Goal: Information Seeking & Learning: Learn about a topic

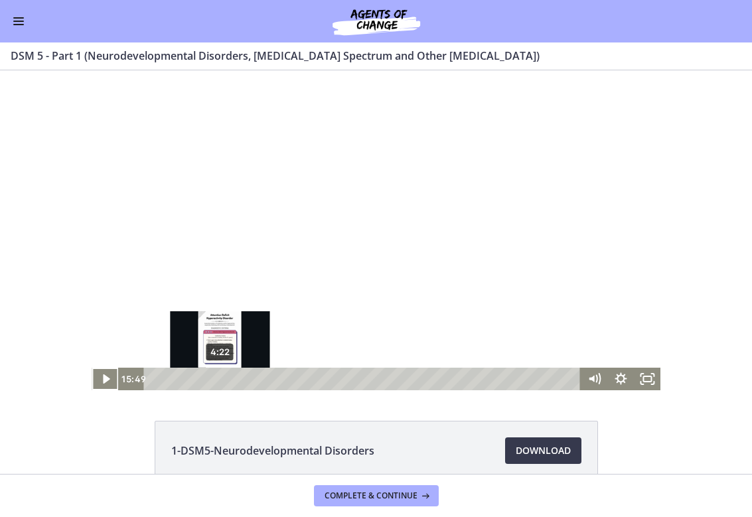
scroll to position [2, 0]
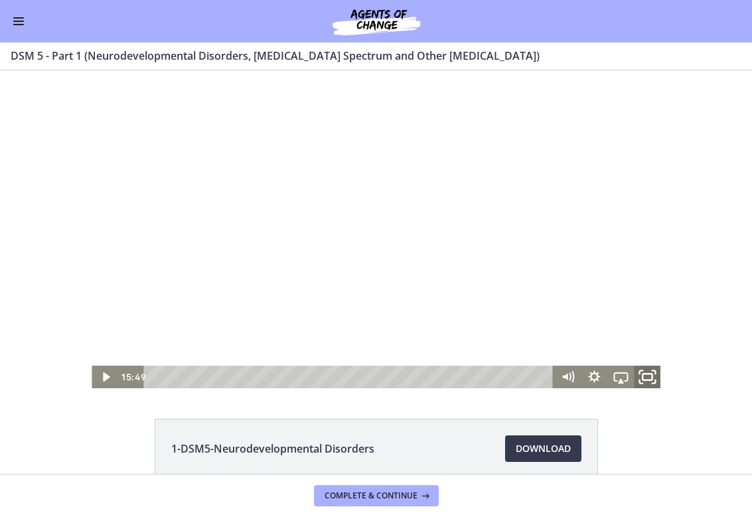
click at [653, 377] on icon "Fullscreen" at bounding box center [647, 377] width 32 height 27
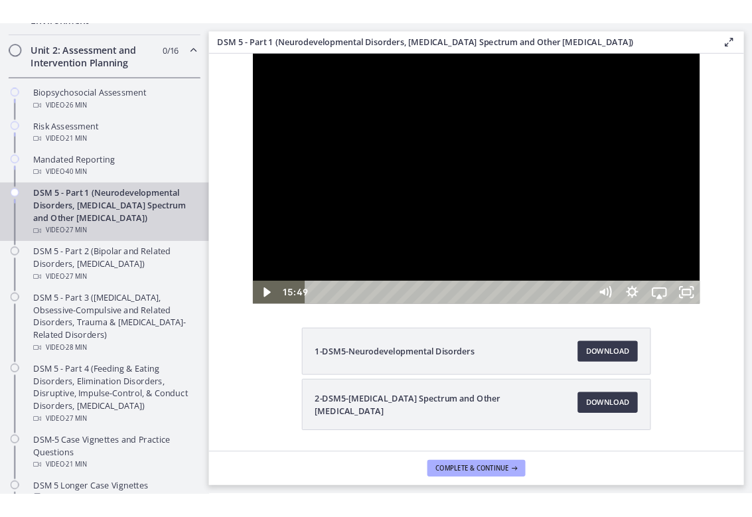
scroll to position [0, 0]
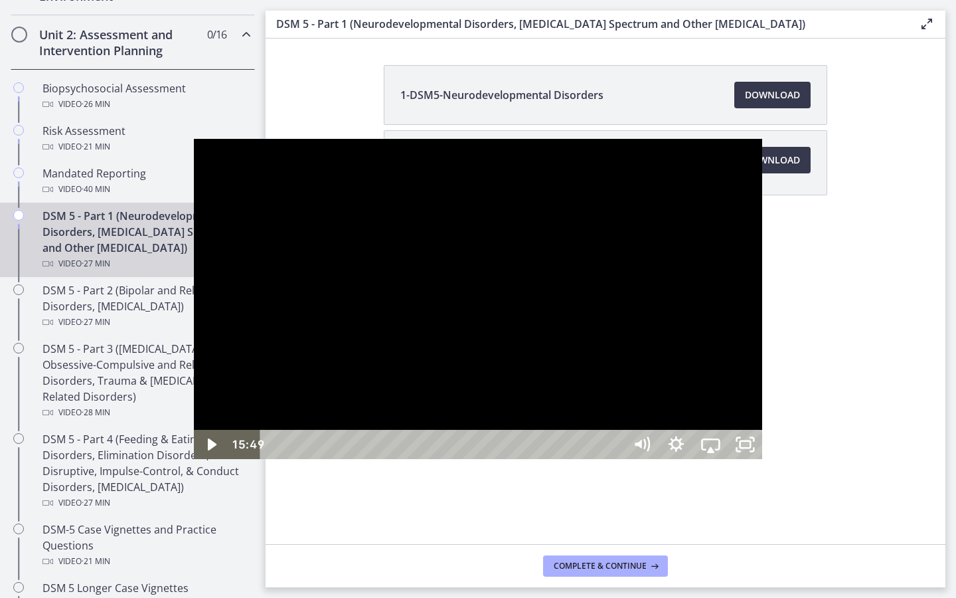
click at [752, 459] on button "Unfullscreen" at bounding box center [745, 444] width 35 height 29
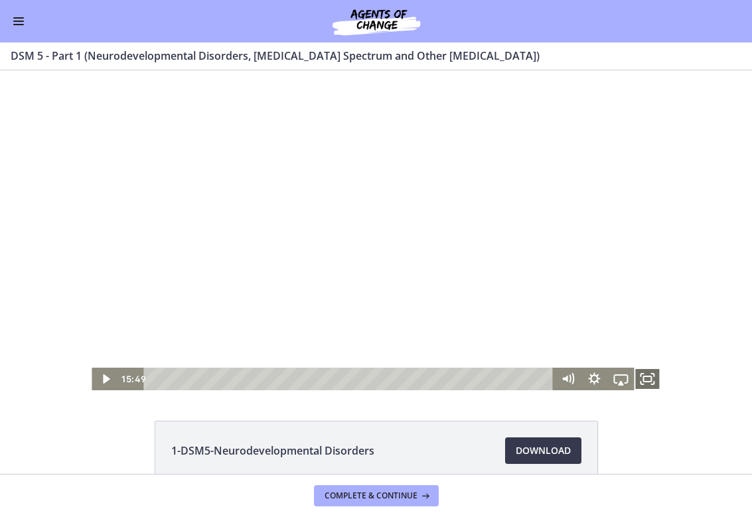
click at [652, 375] on icon "Fullscreen" at bounding box center [647, 379] width 27 height 23
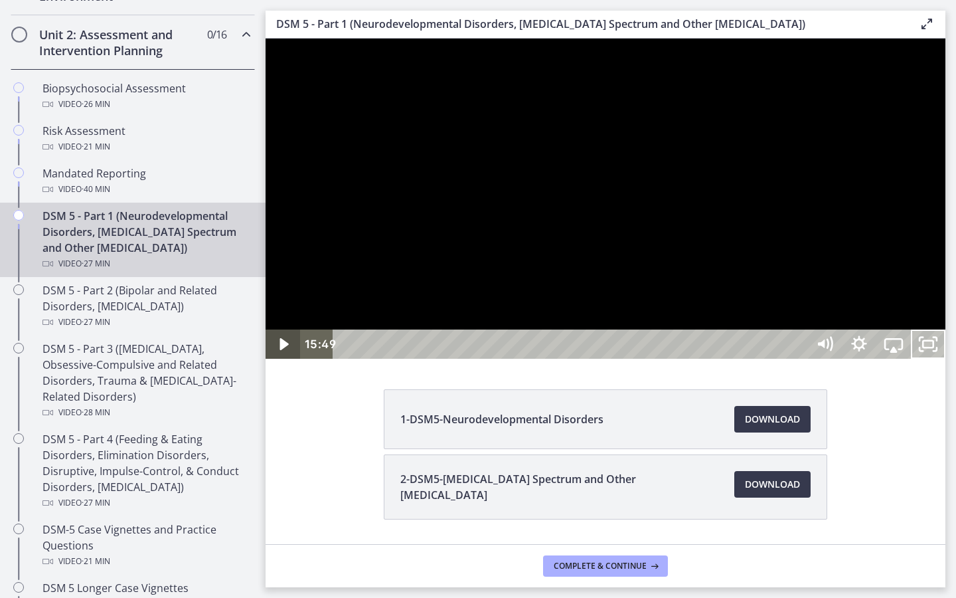
click at [281, 359] on icon "Play Video" at bounding box center [284, 343] width 35 height 29
click at [494, 359] on div at bounding box center [606, 199] width 680 height 320
click at [266, 39] on button "Play Video: cmseadc4lpnc72iv6tpg.mp4" at bounding box center [266, 39] width 1 height 1
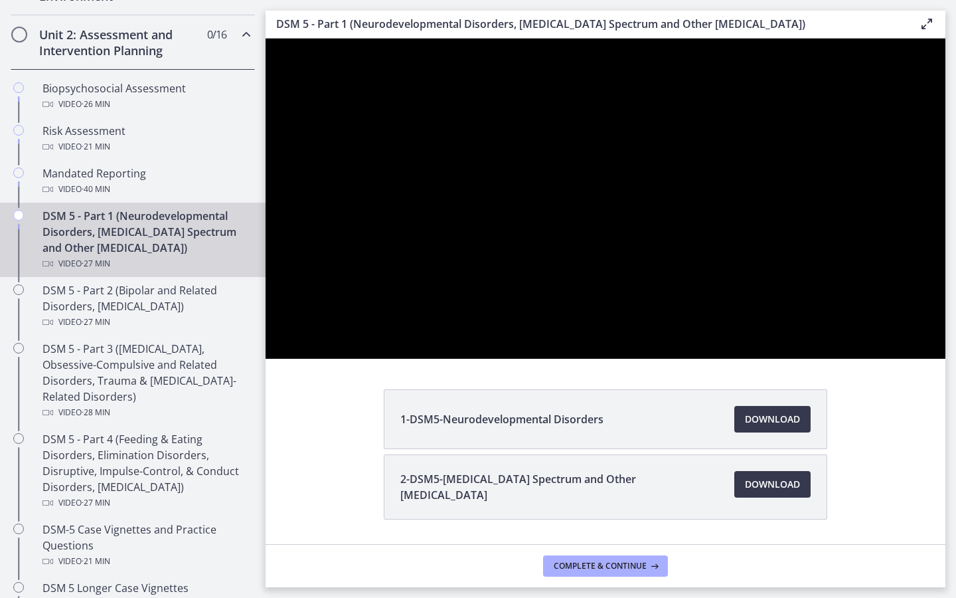
click at [494, 359] on div at bounding box center [606, 199] width 680 height 320
click at [266, 39] on button "Play Video: cmseadc4lpnc72iv6tpg.mp4" at bounding box center [266, 39] width 1 height 1
click at [266, 39] on button "Pause: cmseadc4lpnc72iv6tpg.mp4" at bounding box center [266, 39] width 1 height 1
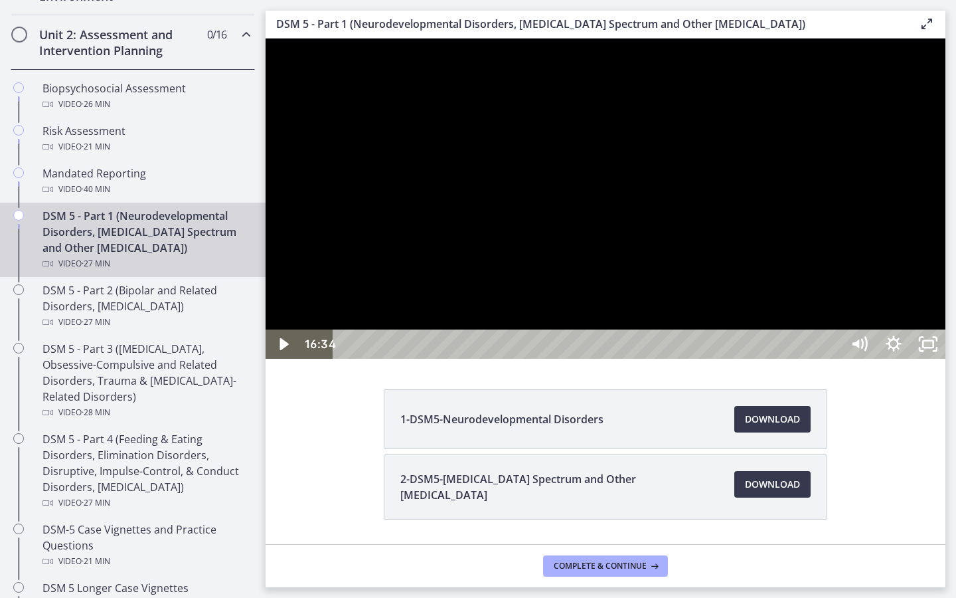
click at [695, 359] on div at bounding box center [606, 199] width 680 height 320
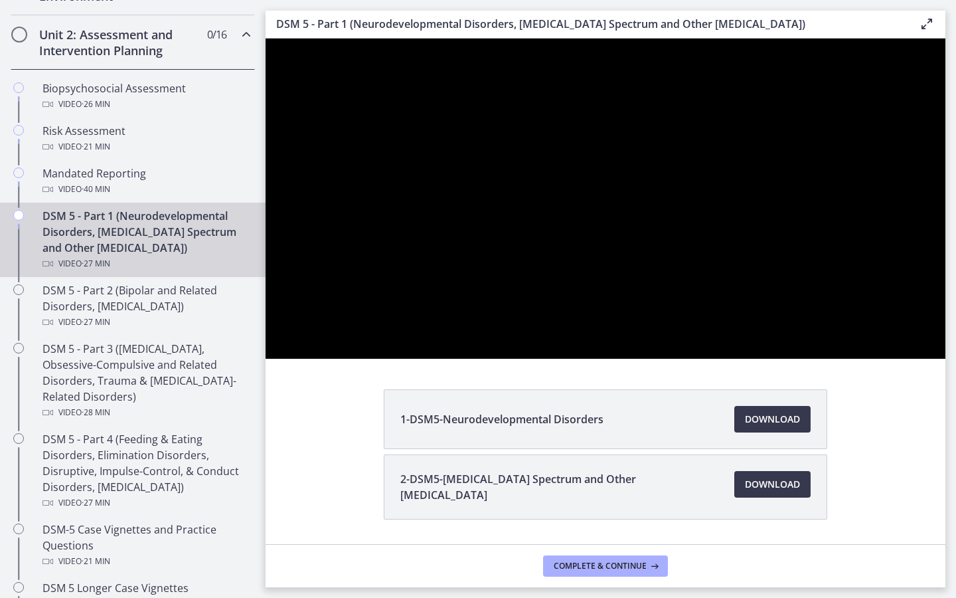
click at [695, 359] on div at bounding box center [606, 199] width 680 height 320
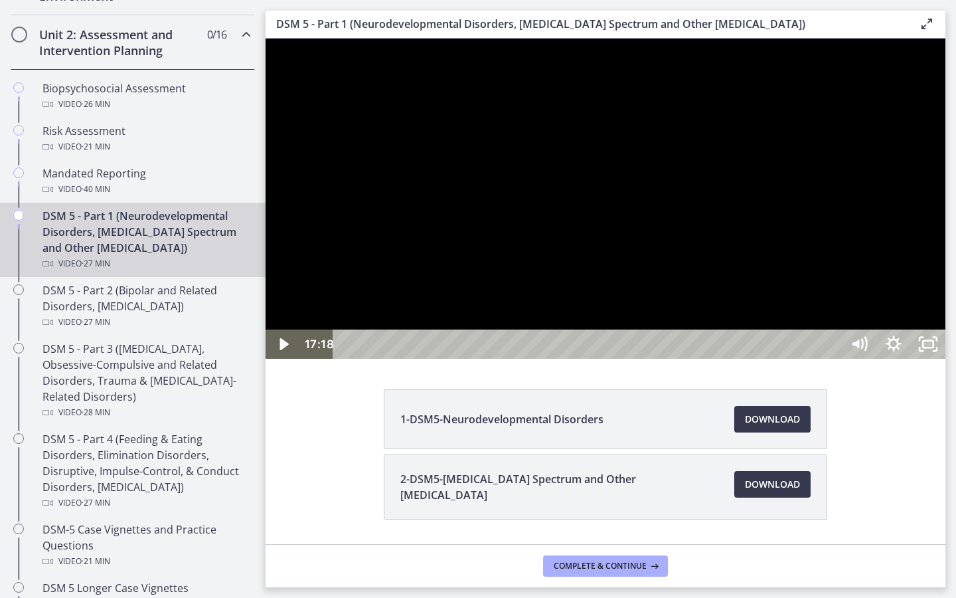
click at [266, 39] on button "Play Video: cmseadc4lpnc72iv6tpg.mp4" at bounding box center [266, 39] width 1 height 1
click at [752, 359] on div at bounding box center [606, 199] width 680 height 320
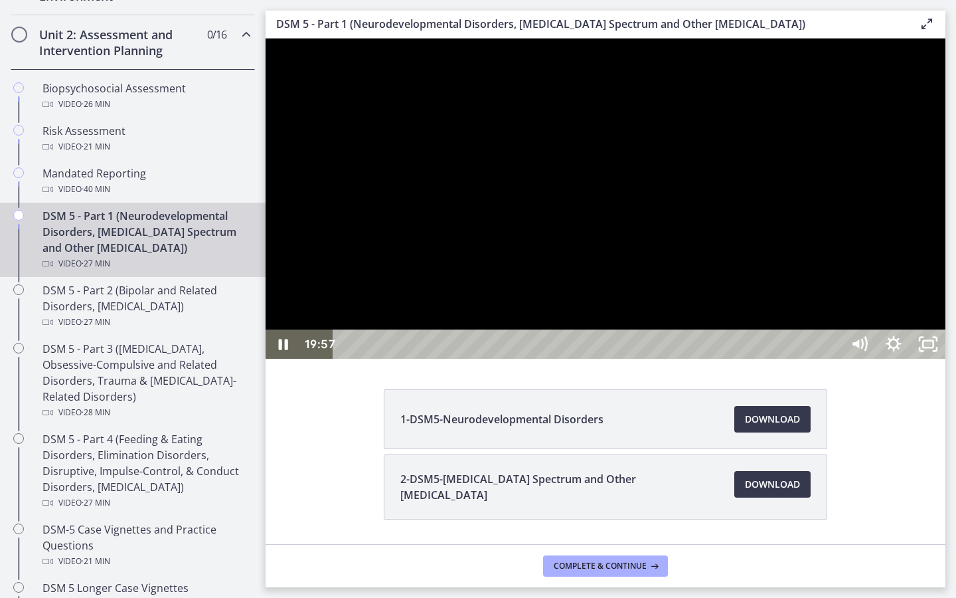
click at [752, 312] on div at bounding box center [606, 199] width 680 height 320
click at [752, 359] on div at bounding box center [606, 199] width 680 height 320
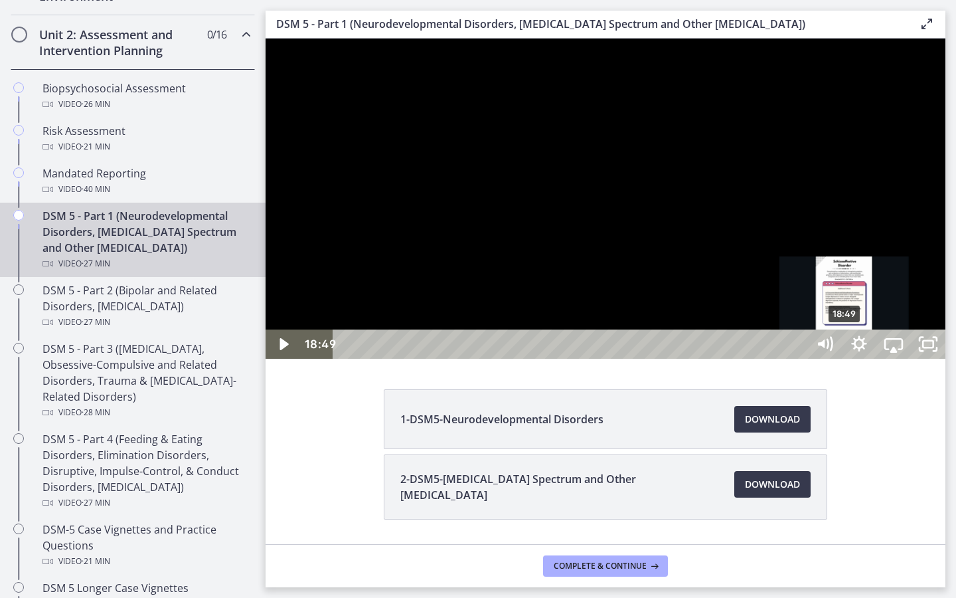
click at [752, 349] on div "Playbar" at bounding box center [844, 344] width 10 height 10
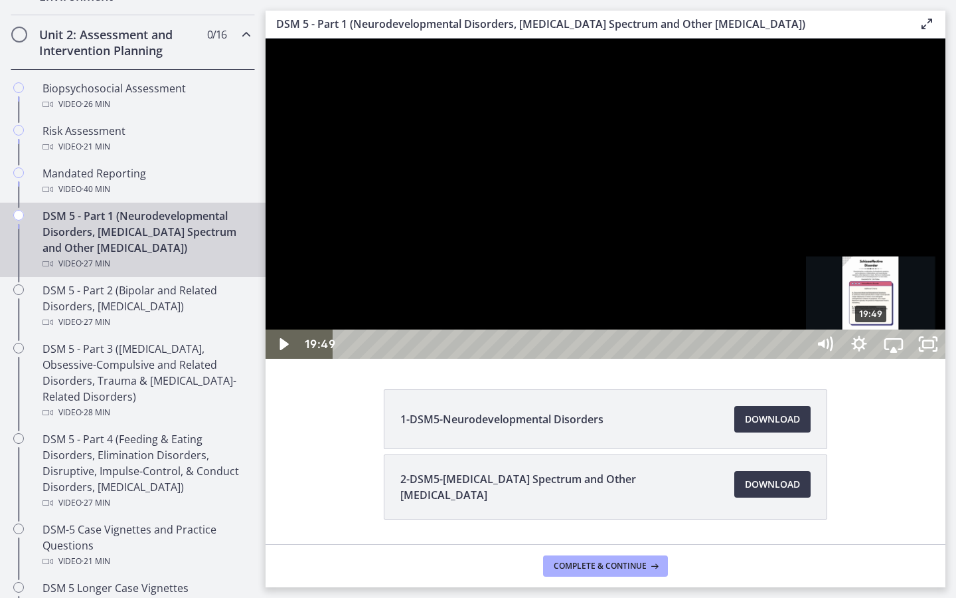
click at [752, 349] on div "Playbar" at bounding box center [871, 344] width 10 height 10
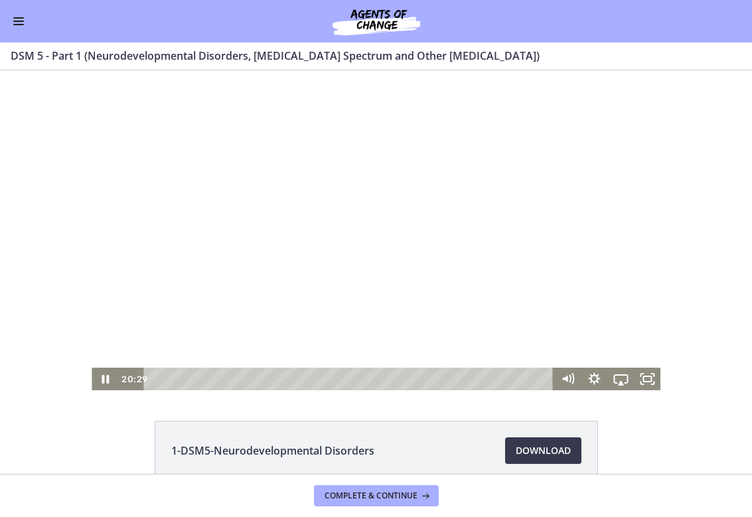
click at [329, 251] on div at bounding box center [376, 230] width 569 height 320
